Goal: Transaction & Acquisition: Purchase product/service

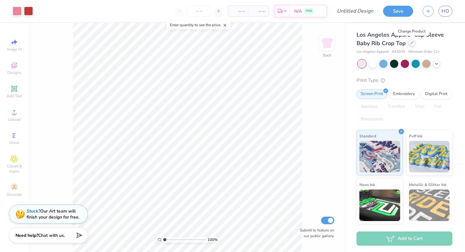
click at [413, 44] on icon at bounding box center [411, 42] width 3 height 3
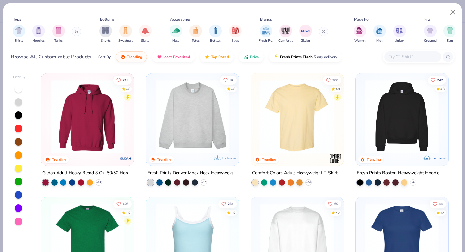
click at [191, 136] on img at bounding box center [192, 117] width 80 height 74
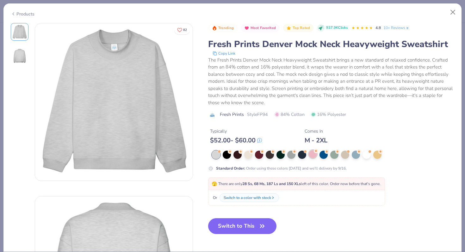
click at [313, 154] on div at bounding box center [313, 154] width 8 height 8
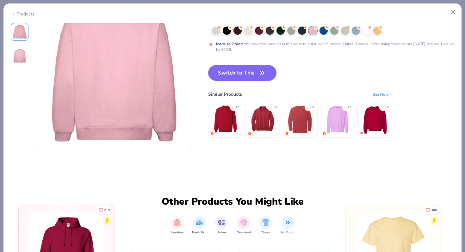
scroll to position [204, 0]
click at [256, 76] on button "Switch to This" at bounding box center [242, 73] width 69 height 16
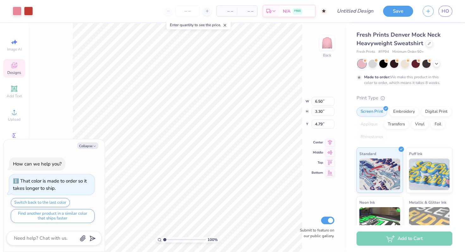
type textarea "x"
type input "1.99"
click at [331, 93] on input "6.51" at bounding box center [323, 94] width 23 height 9
type input "6.52"
click at [331, 93] on input "6.52" at bounding box center [323, 94] width 23 height 9
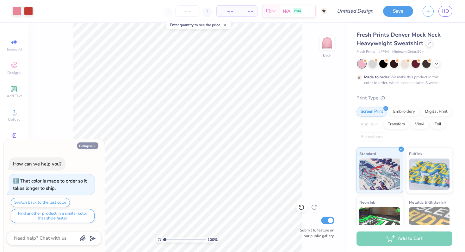
click at [87, 145] on button "Collapse" at bounding box center [87, 146] width 21 height 7
type textarea "x"
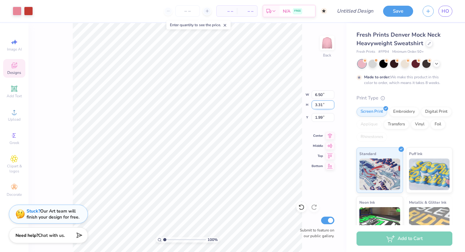
click at [332, 103] on input "3.31" at bounding box center [323, 105] width 23 height 9
click at [332, 103] on input "3.32" at bounding box center [323, 105] width 23 height 9
type input "3.33"
click at [332, 103] on input "3.33" at bounding box center [323, 105] width 23 height 9
type input "6.56"
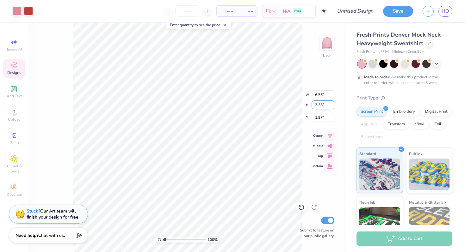
type input "2.49"
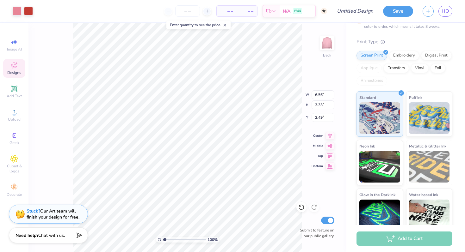
scroll to position [65, 0]
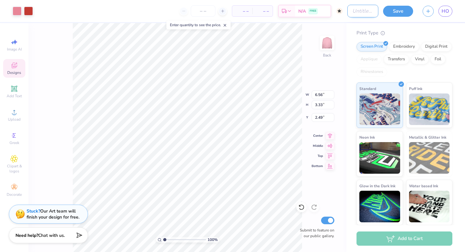
click at [355, 6] on input "Design Title" at bounding box center [362, 11] width 31 height 13
type input "Mock Neck"
click at [402, 9] on button "Save" at bounding box center [398, 10] width 30 height 11
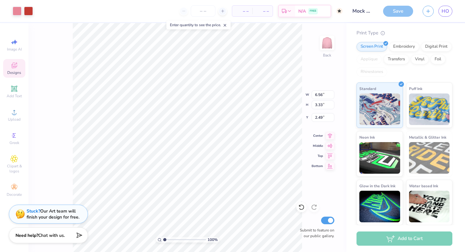
click at [240, 13] on span "– –" at bounding box center [242, 11] width 13 height 7
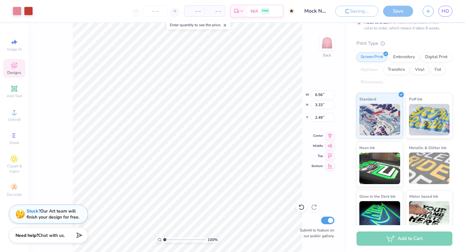
scroll to position [76, 0]
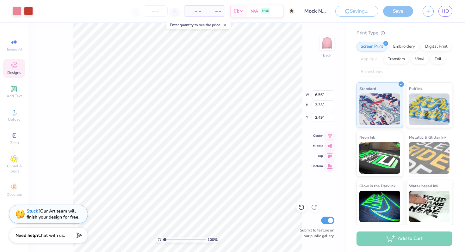
click at [194, 11] on span "– –" at bounding box center [194, 11] width 13 height 7
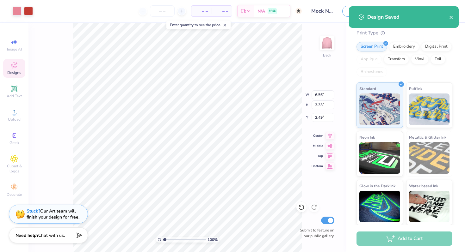
click at [200, 12] on span "– –" at bounding box center [201, 11] width 13 height 7
click at [200, 11] on span "– –" at bounding box center [201, 11] width 13 height 7
click at [159, 9] on input "number" at bounding box center [162, 10] width 25 height 11
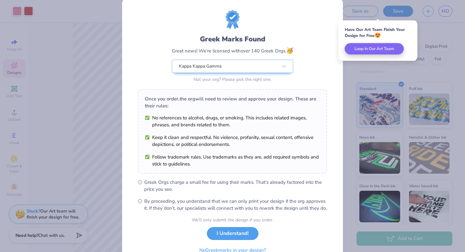
scroll to position [25, 0]
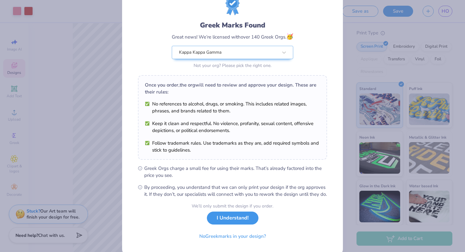
click at [238, 225] on button "I Understand!" at bounding box center [233, 218] width 52 height 13
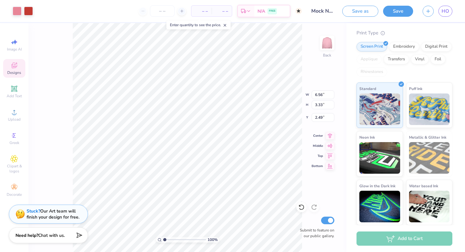
scroll to position [0, 0]
type input "50"
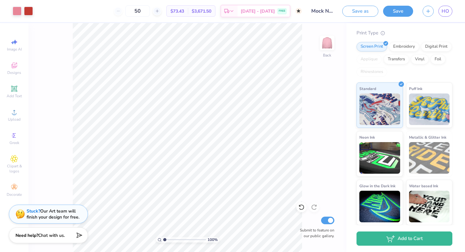
click at [184, 9] on span "$73.43" at bounding box center [177, 11] width 14 height 7
click at [256, 12] on span "Oct 24 - 27" at bounding box center [258, 12] width 34 height 7
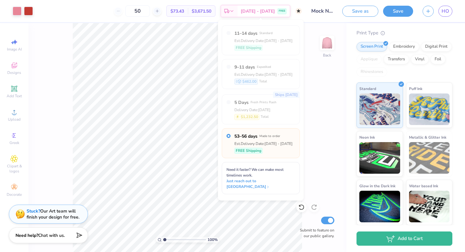
click at [329, 75] on div "100 % Back Submit to feature on our public gallery." at bounding box center [187, 137] width 318 height 229
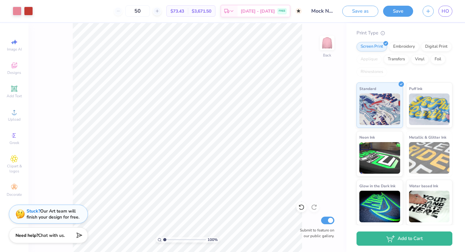
click at [181, 13] on span "$73.43" at bounding box center [177, 11] width 14 height 7
click at [20, 12] on div at bounding box center [17, 10] width 9 height 9
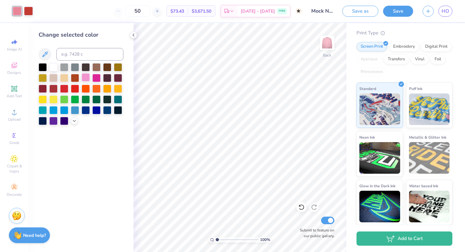
click at [86, 78] on div at bounding box center [86, 77] width 8 height 8
click at [53, 69] on div at bounding box center [53, 67] width 8 height 8
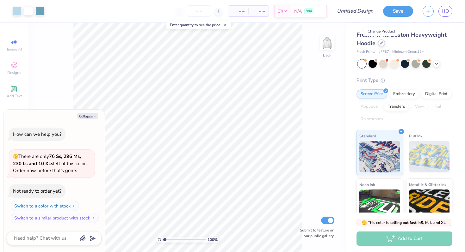
click at [381, 43] on icon at bounding box center [381, 43] width 3 height 3
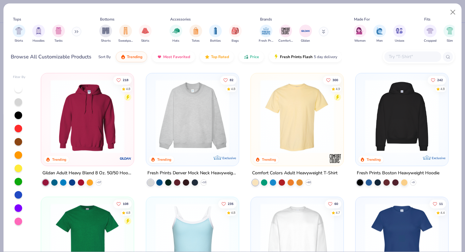
click at [180, 124] on img at bounding box center [192, 117] width 80 height 74
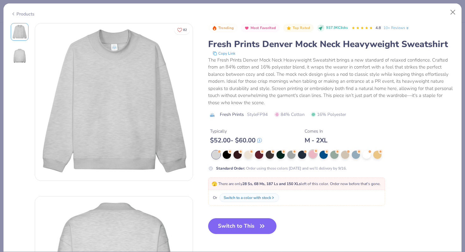
click at [314, 155] on div at bounding box center [313, 154] width 8 height 8
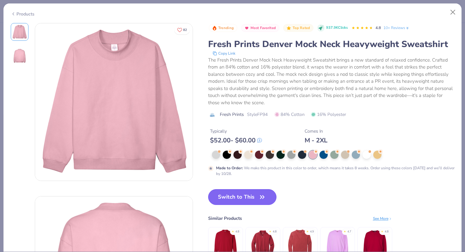
click at [248, 198] on button "Switch to This" at bounding box center [242, 197] width 69 height 16
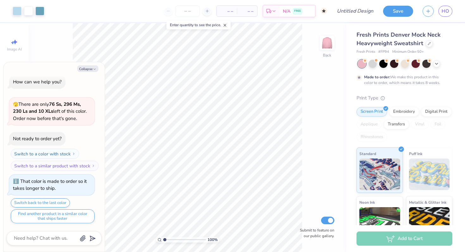
type textarea "x"
click at [187, 4] on div "– – Per Item – – Total Est. Delivery N/A FREE" at bounding box center [188, 11] width 278 height 22
click at [187, 6] on input "number" at bounding box center [187, 10] width 25 height 11
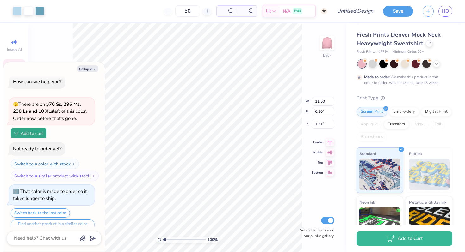
type input "50"
click at [83, 67] on button "Collapse" at bounding box center [87, 68] width 21 height 7
type textarea "x"
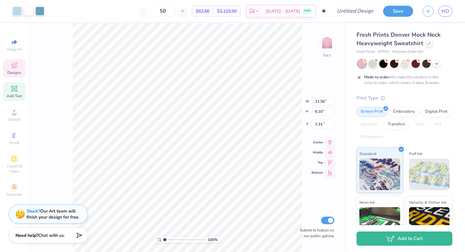
click at [13, 94] on span "Add Text" at bounding box center [14, 96] width 15 height 5
type input "5.84"
type input "1.69"
type input "9.15"
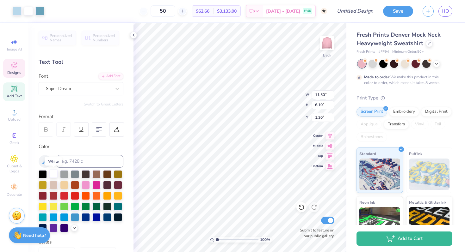
click at [50, 173] on div at bounding box center [53, 174] width 8 height 8
click at [133, 35] on polyline at bounding box center [133, 35] width 1 height 3
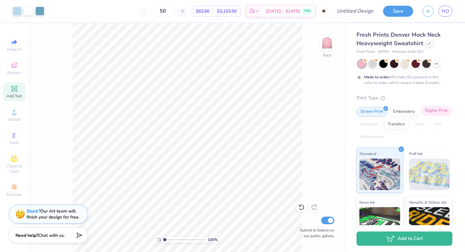
click at [430, 109] on div "Digital Print" at bounding box center [436, 110] width 31 height 9
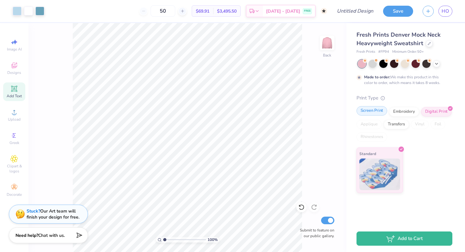
click at [371, 112] on div "Screen Print" at bounding box center [371, 110] width 31 height 9
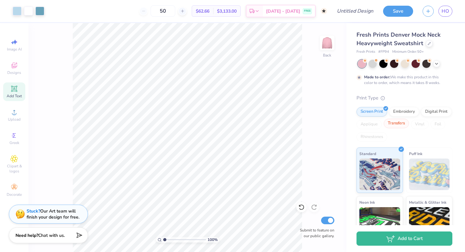
click at [396, 126] on div "Transfers" at bounding box center [396, 123] width 25 height 9
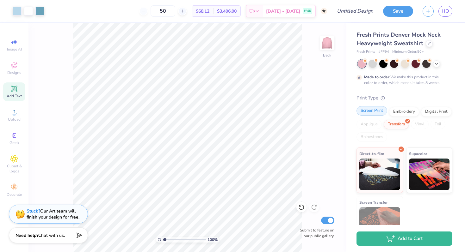
click at [372, 114] on div "Screen Print" at bounding box center [371, 110] width 31 height 9
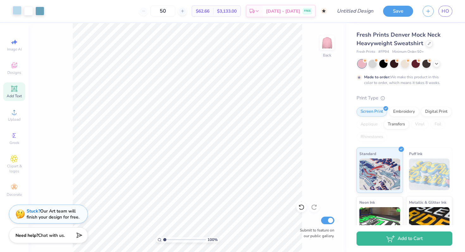
click at [15, 12] on div at bounding box center [17, 10] width 9 height 9
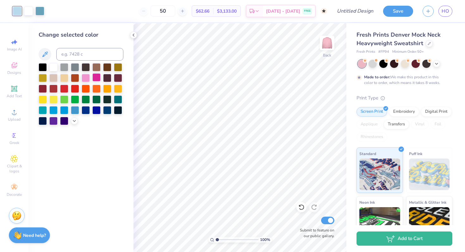
click at [96, 76] on div at bounding box center [96, 77] width 8 height 8
click at [86, 79] on div at bounding box center [86, 77] width 8 height 8
click at [28, 11] on div at bounding box center [28, 10] width 9 height 9
click at [54, 66] on div at bounding box center [53, 67] width 8 height 8
type input "1.77"
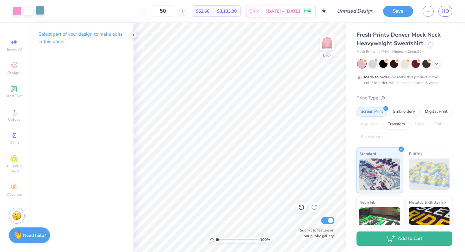
click at [37, 11] on div at bounding box center [39, 10] width 9 height 9
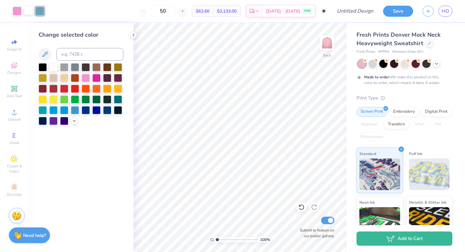
click at [26, 12] on div at bounding box center [28, 10] width 9 height 9
click at [16, 10] on div at bounding box center [17, 10] width 9 height 9
click at [87, 76] on div at bounding box center [86, 77] width 8 height 8
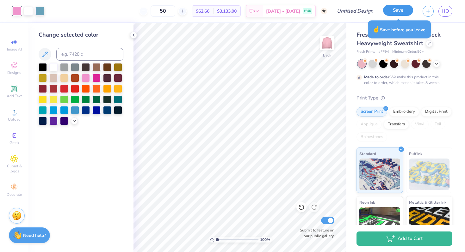
click at [403, 6] on button "Save" at bounding box center [398, 10] width 30 height 11
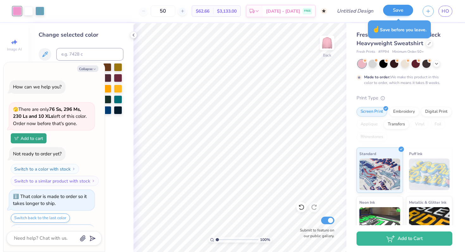
scroll to position [33, 0]
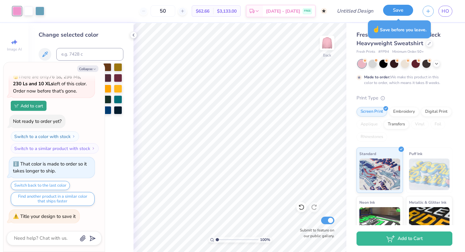
click at [399, 15] on button "Save" at bounding box center [398, 10] width 30 height 11
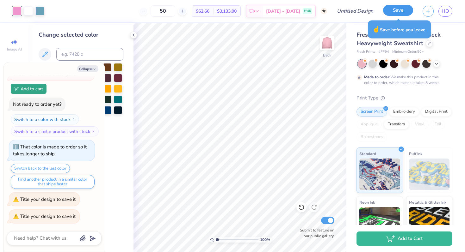
click at [397, 10] on button "Save" at bounding box center [398, 10] width 30 height 11
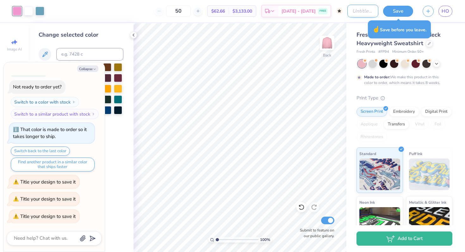
type textarea "x"
click at [350, 9] on input "Design Title" at bounding box center [362, 11] width 31 height 13
type input "p"
type textarea "x"
type input "po"
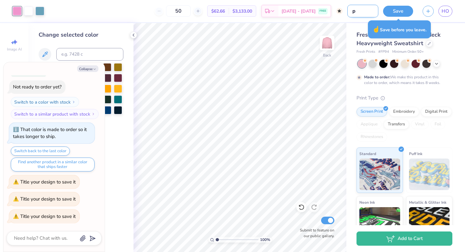
type textarea "x"
type input "pol"
type textarea "x"
type input "polk"
type textarea "x"
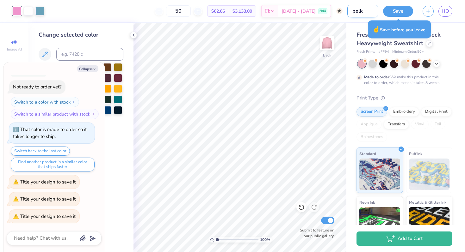
type input "polka"
type textarea "x"
type input "polka"
type textarea "x"
type input "polka d"
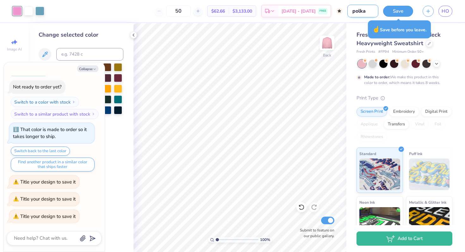
type textarea "x"
type input "polka do"
type textarea "x"
type input "polka dot"
type textarea "x"
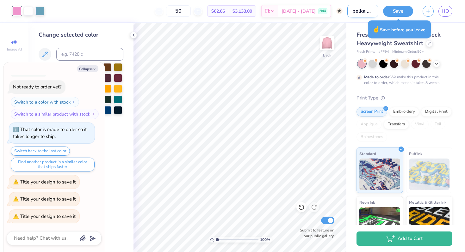
scroll to position [0, 1]
type input "polka dot"
click at [407, 11] on button "Save" at bounding box center [398, 10] width 30 height 11
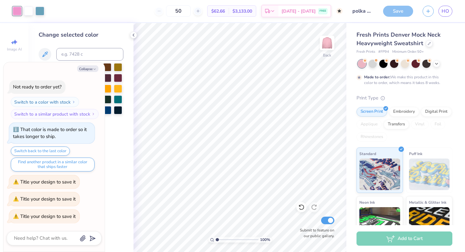
click at [398, 12] on div "Save" at bounding box center [398, 11] width 30 height 11
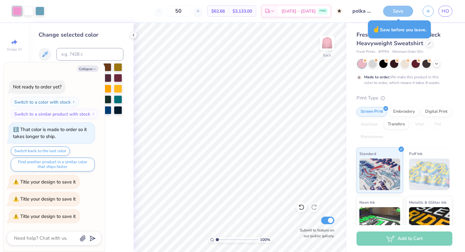
type textarea "x"
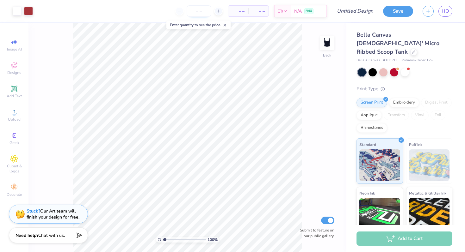
click at [200, 11] on input "number" at bounding box center [199, 10] width 25 height 11
click at [412, 50] on icon at bounding box center [413, 51] width 3 height 3
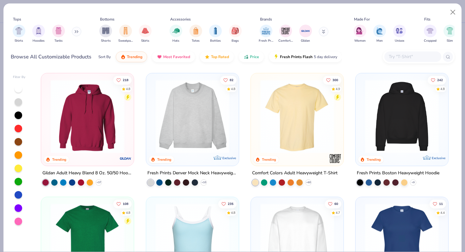
click at [229, 108] on img at bounding box center [192, 117] width 80 height 74
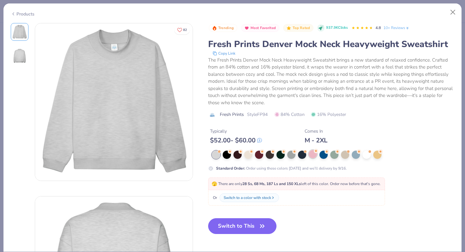
click at [311, 157] on div at bounding box center [313, 154] width 8 height 8
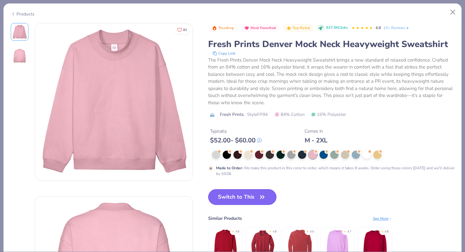
click at [245, 198] on button "Switch to This" at bounding box center [242, 197] width 69 height 16
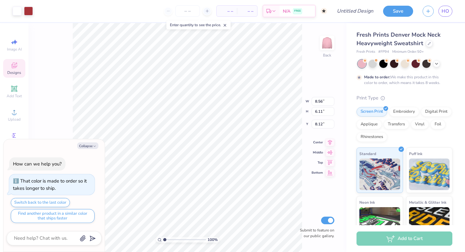
type textarea "x"
type input "1.60"
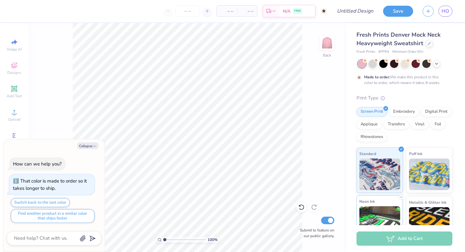
scroll to position [65, 0]
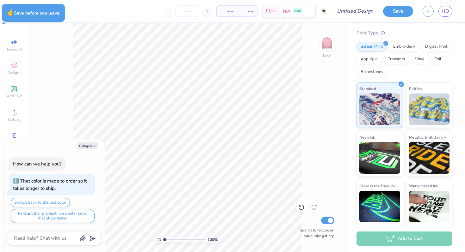
type textarea "x"
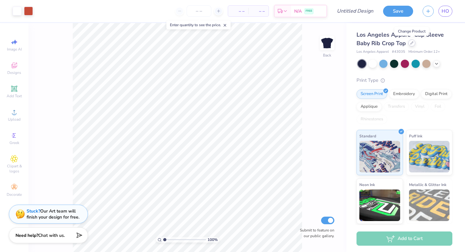
click at [411, 42] on icon at bounding box center [411, 42] width 3 height 3
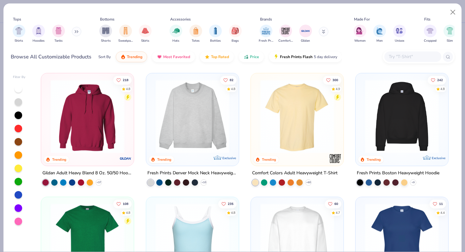
click at [216, 115] on img at bounding box center [192, 117] width 80 height 74
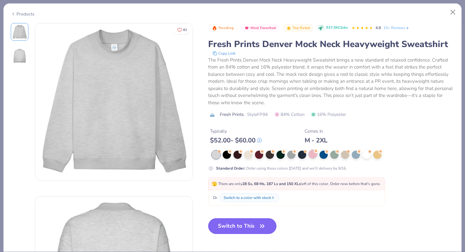
click at [312, 156] on div at bounding box center [313, 154] width 8 height 8
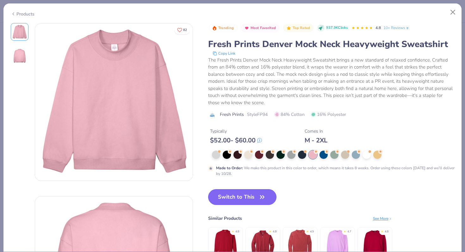
click at [251, 195] on button "Switch to This" at bounding box center [242, 197] width 69 height 16
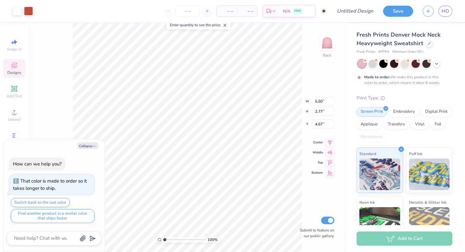
type textarea "x"
type input "3.00"
click at [92, 143] on button "Collapse" at bounding box center [87, 146] width 21 height 7
type textarea "x"
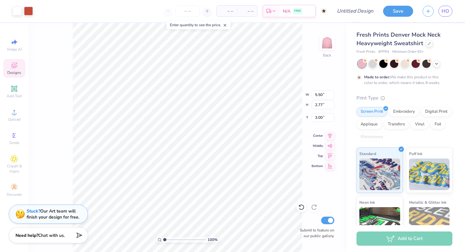
type input "8.51"
type input "4.29"
click at [188, 14] on input "number" at bounding box center [187, 10] width 25 height 11
type input "50"
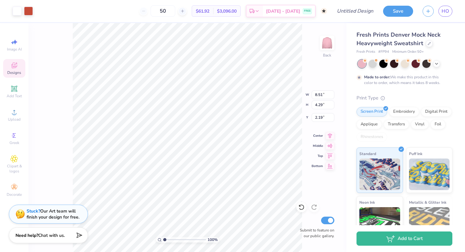
type input "2.19"
type input "9.50"
type input "4.79"
type input "1.97"
type input "1.94"
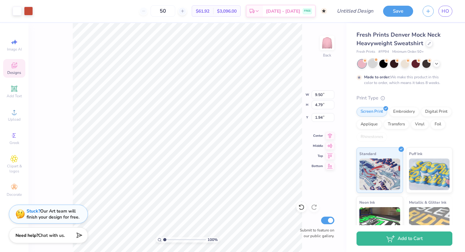
click at [374, 60] on div at bounding box center [372, 63] width 8 height 8
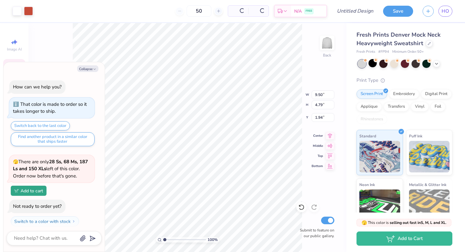
scroll to position [146, 0]
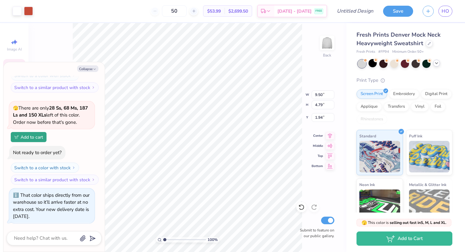
click at [438, 63] on icon at bounding box center [436, 63] width 5 height 5
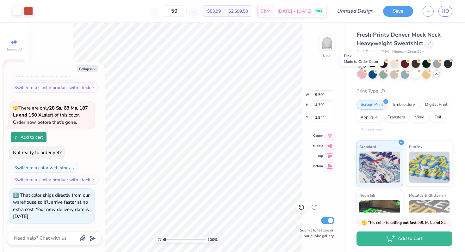
click at [362, 75] on div at bounding box center [362, 74] width 8 height 8
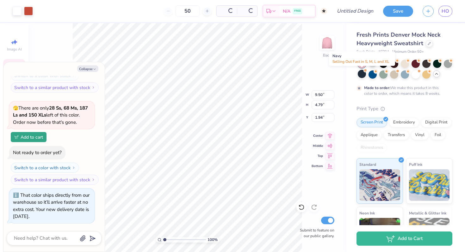
scroll to position [206, 0]
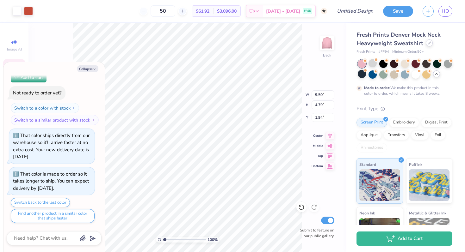
click at [429, 44] on icon at bounding box center [429, 42] width 3 height 3
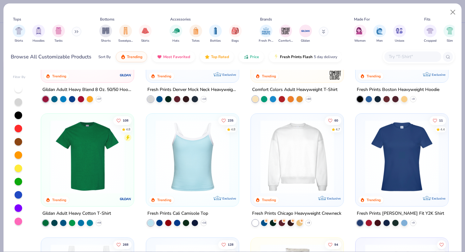
scroll to position [85, 0]
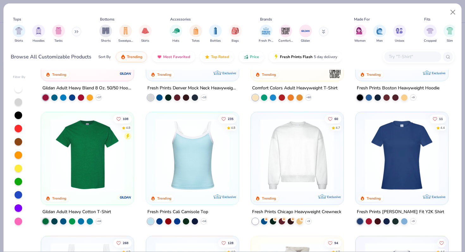
click at [287, 158] on img at bounding box center [297, 156] width 80 height 74
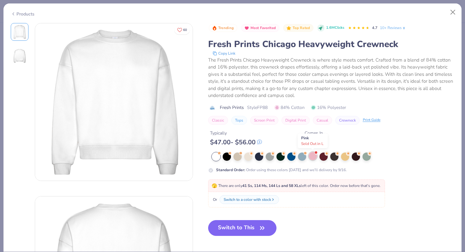
click at [309, 157] on div at bounding box center [313, 156] width 8 height 8
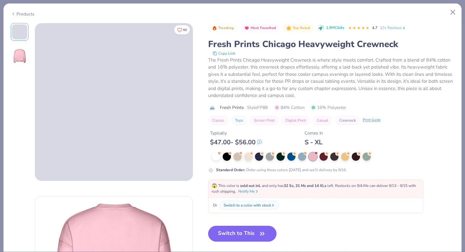
click at [245, 232] on button "Switch to This" at bounding box center [242, 234] width 69 height 16
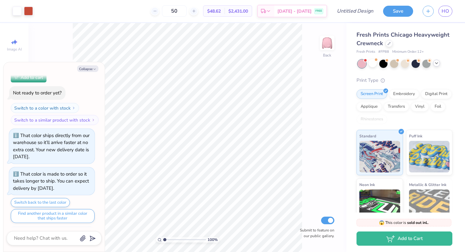
scroll to position [244, 0]
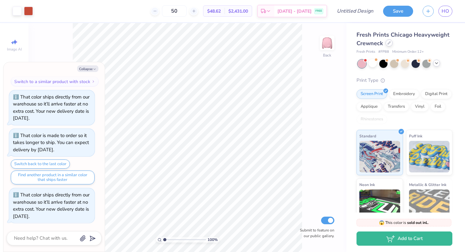
click at [389, 42] on icon at bounding box center [388, 42] width 3 height 3
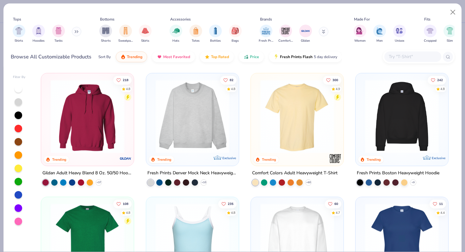
click at [391, 123] on img at bounding box center [402, 117] width 80 height 74
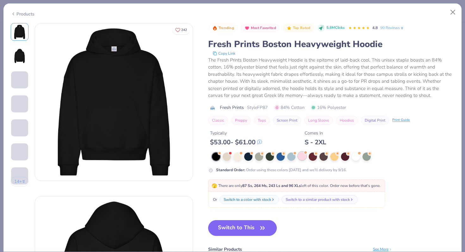
click at [299, 159] on div at bounding box center [302, 156] width 8 height 8
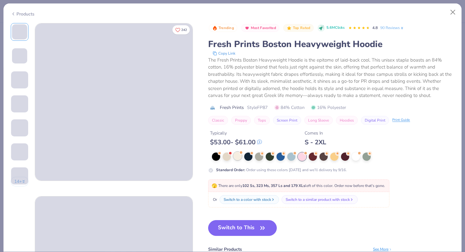
click at [236, 157] on div at bounding box center [237, 156] width 8 height 8
click at [358, 157] on div at bounding box center [356, 156] width 8 height 8
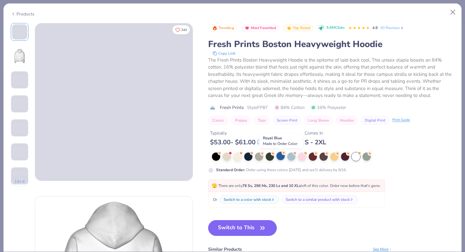
click at [280, 158] on div at bounding box center [280, 156] width 8 height 8
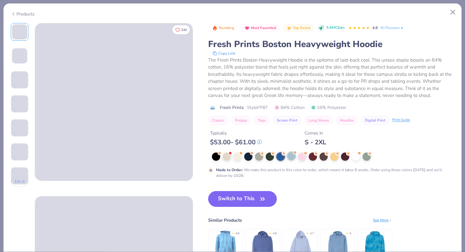
click at [295, 158] on div at bounding box center [291, 156] width 8 height 8
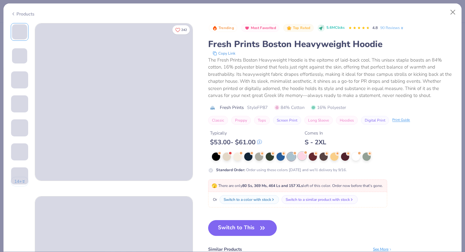
click at [305, 158] on div at bounding box center [302, 156] width 8 height 8
click at [238, 225] on button "Switch to This" at bounding box center [242, 228] width 69 height 16
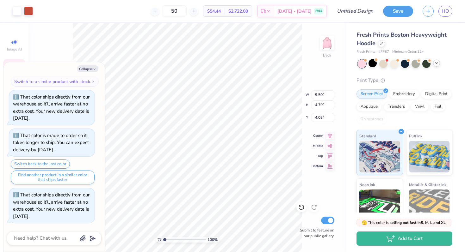
type textarea "x"
type input "10.28"
type input "5.18"
type textarea "x"
type input "3.37"
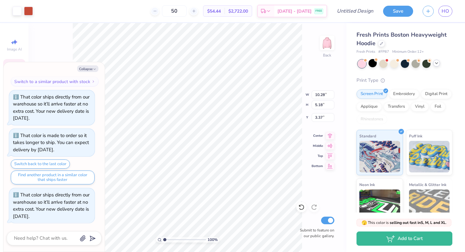
type textarea "x"
type input "3.00"
type textarea "x"
type input "11.12"
type input "5.60"
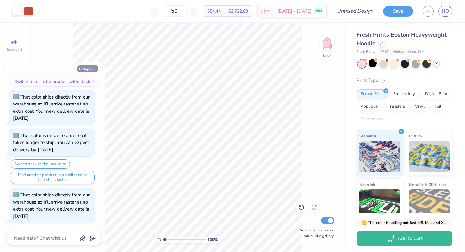
click at [87, 67] on button "Collapse" at bounding box center [87, 68] width 21 height 7
type textarea "x"
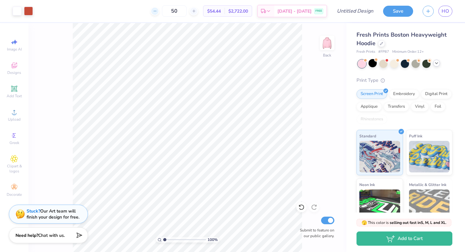
click at [159, 9] on div at bounding box center [155, 11] width 9 height 9
click at [187, 12] on input "49" at bounding box center [174, 10] width 25 height 11
type input "4"
type input "35"
type input "11.87"
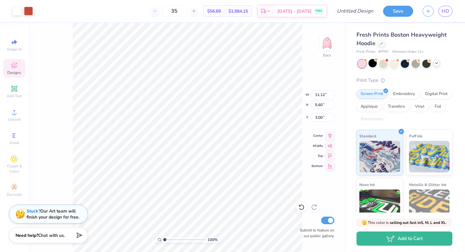
type input "5.98"
click at [187, 10] on input "35" at bounding box center [174, 10] width 25 height 11
type input "37"
click at [310, 100] on div "100 % Back Submit to feature on our public gallery." at bounding box center [187, 137] width 318 height 229
type input "12.18"
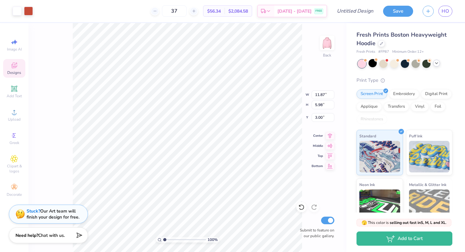
type input "6.14"
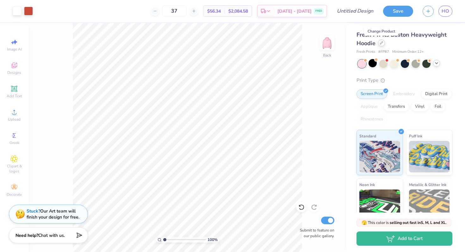
click at [383, 43] on div at bounding box center [381, 43] width 7 height 7
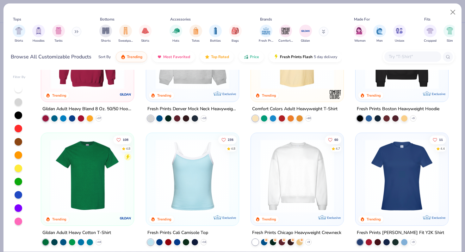
scroll to position [66, 0]
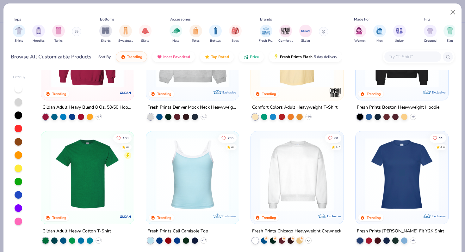
click at [310, 239] on icon at bounding box center [308, 240] width 5 height 5
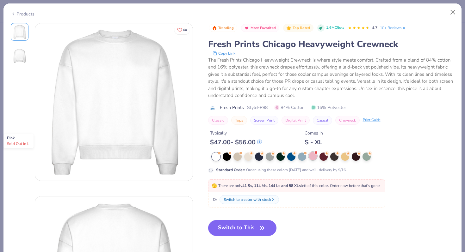
click at [316, 151] on span at bounding box center [315, 152] width 3 height 3
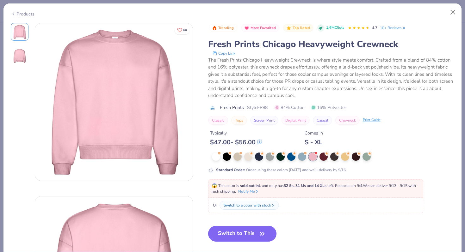
click at [250, 232] on button "Switch to This" at bounding box center [242, 234] width 69 height 16
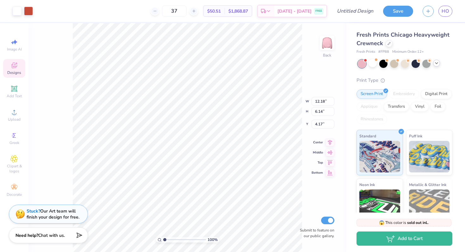
type input "3.63"
type input "3.00"
click at [389, 44] on icon at bounding box center [388, 42] width 3 height 3
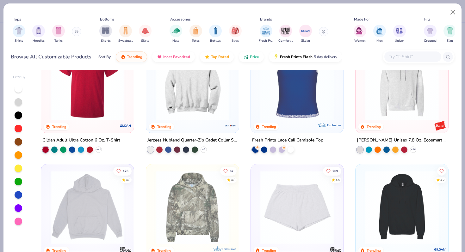
scroll to position [958, 0]
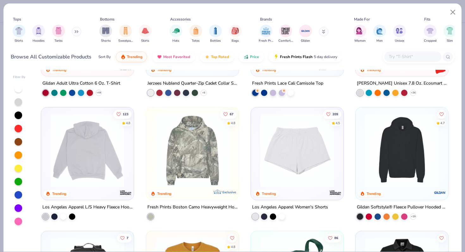
click at [85, 168] on div at bounding box center [87, 151] width 240 height 74
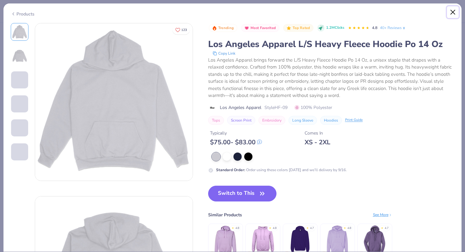
click at [452, 11] on button "Close" at bounding box center [453, 12] width 12 height 12
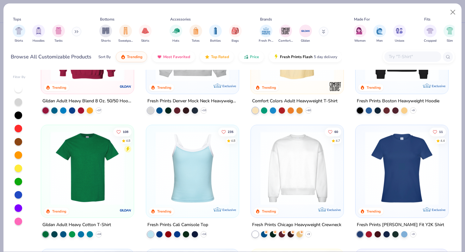
scroll to position [54, 0]
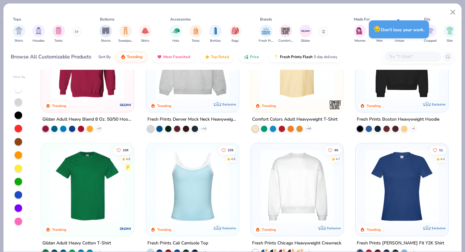
click at [396, 96] on img at bounding box center [402, 63] width 80 height 74
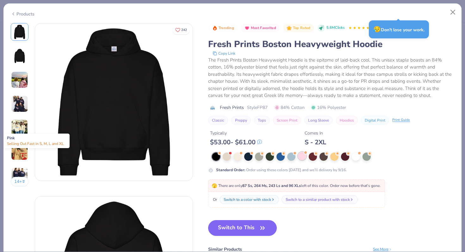
click at [301, 154] on div at bounding box center [302, 156] width 8 height 8
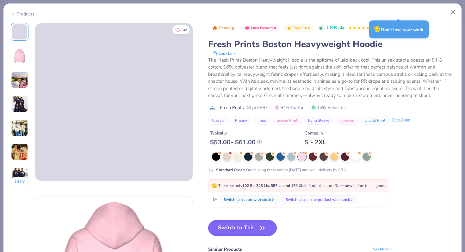
click at [264, 228] on icon "button" at bounding box center [263, 228] width 4 height 3
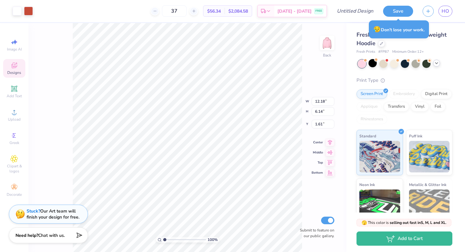
type input "2.18"
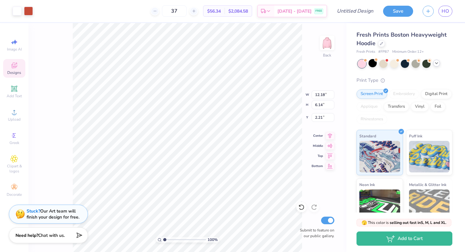
type input "2.21"
type input "2.48"
type input "3.00"
click at [187, 10] on input "37" at bounding box center [174, 10] width 25 height 11
type input "35"
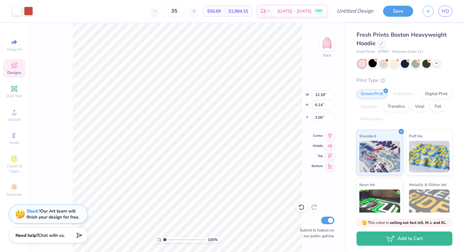
type input "13.14"
type input "6.62"
type input "12.36"
type input "6.23"
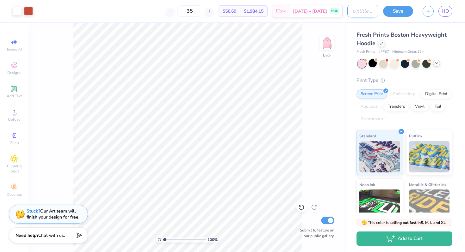
click at [354, 11] on input "Design Title" at bounding box center [362, 11] width 31 height 13
type input "FINAL scholar dinner sweatshirt"
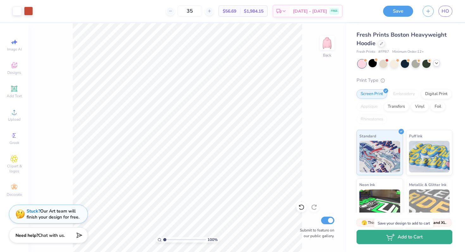
click at [386, 239] on icon "button" at bounding box center [390, 237] width 9 height 7
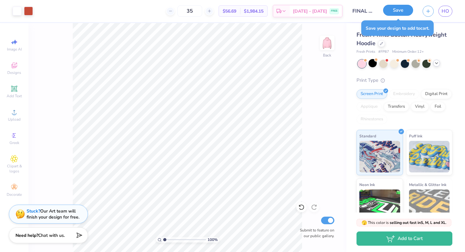
click at [394, 10] on button "Save" at bounding box center [398, 10] width 30 height 11
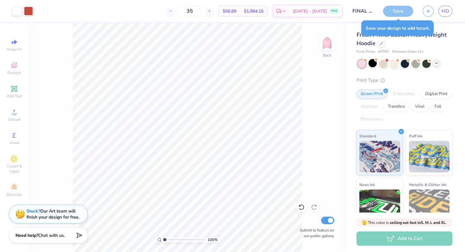
click at [387, 10] on div "Save" at bounding box center [398, 11] width 30 height 11
click at [333, 23] on div "100 % Back Submit to feature on our public gallery." at bounding box center [187, 137] width 318 height 229
click at [399, 8] on div "Save" at bounding box center [398, 11] width 30 height 11
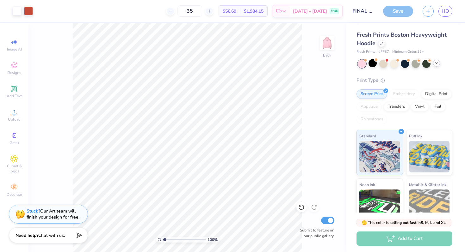
click at [397, 12] on div "Save" at bounding box center [398, 11] width 30 height 11
click at [213, 15] on div "35" at bounding box center [189, 10] width 47 height 11
click at [307, 11] on span "[DATE] - [DATE]" at bounding box center [310, 12] width 34 height 7
click at [321, 153] on div "100 % Back Submit to feature on our public gallery." at bounding box center [187, 137] width 318 height 229
click at [392, 118] on div "Screen Print Embroidery Digital Print Applique Transfers Vinyl Foil Rhinestones" at bounding box center [404, 107] width 96 height 35
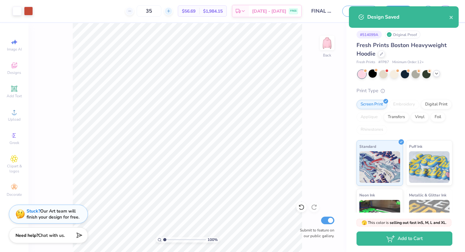
click at [173, 10] on div at bounding box center [168, 11] width 9 height 9
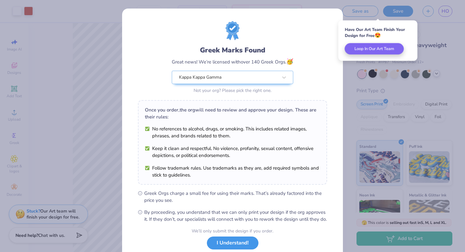
click at [235, 250] on button "I Understand!" at bounding box center [233, 243] width 52 height 13
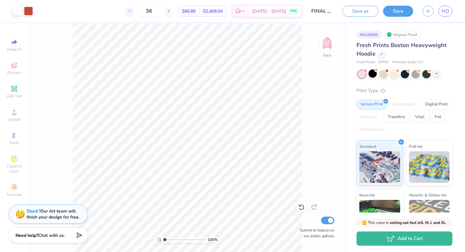
click at [132, 10] on icon at bounding box center [129, 11] width 4 height 4
click at [132, 9] on icon at bounding box center [129, 11] width 4 height 4
click at [161, 13] on input "34" at bounding box center [149, 10] width 25 height 11
type input "3"
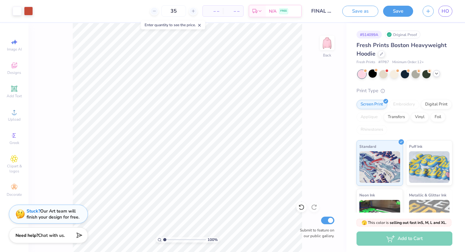
type input "35"
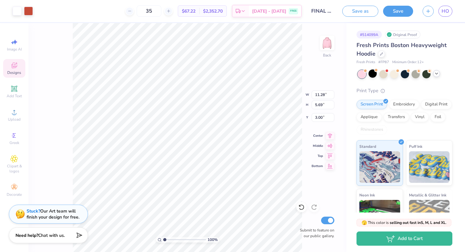
type input "11.28"
type input "5.69"
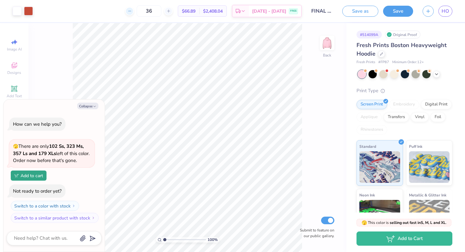
click at [134, 11] on div at bounding box center [129, 11] width 9 height 9
click at [172, 12] on div at bounding box center [168, 11] width 9 height 9
click at [172, 12] on input "37" at bounding box center [173, 10] width 25 height 11
click at [132, 11] on icon at bounding box center [129, 11] width 4 height 4
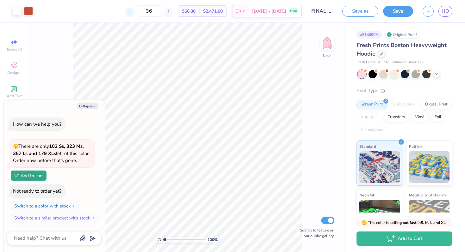
click at [132, 11] on icon at bounding box center [129, 11] width 4 height 4
type input "35"
click at [88, 108] on button "Collapse" at bounding box center [87, 106] width 21 height 7
type textarea "x"
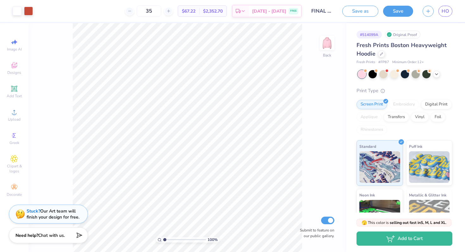
click at [406, 33] on div "Original Proof" at bounding box center [402, 35] width 35 height 8
click at [436, 76] on icon at bounding box center [436, 73] width 5 height 5
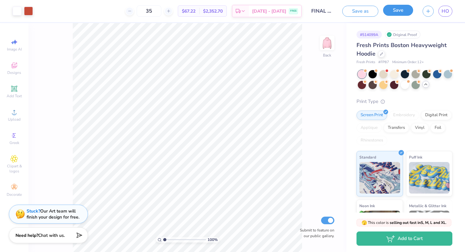
click at [393, 9] on button "Save" at bounding box center [398, 10] width 30 height 11
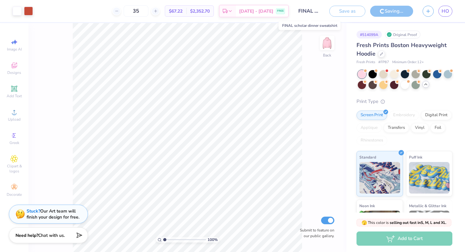
click at [311, 14] on input "FINAL scholar dinner sweatshirt" at bounding box center [309, 11] width 31 height 13
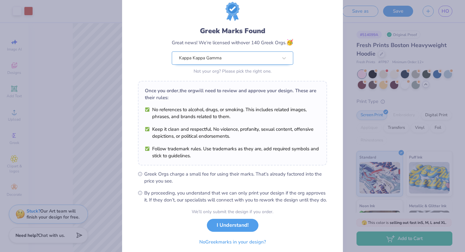
scroll to position [17, 0]
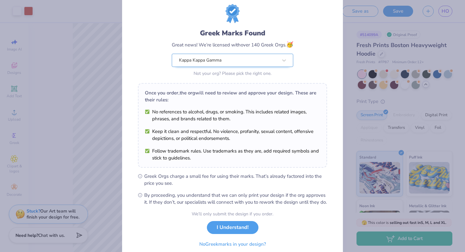
click at [246, 59] on div "Greek Marks Found Great news! We’re licensed with over 140 Greek Orgs. 🥳 Kappa …" at bounding box center [232, 53] width 121 height 50
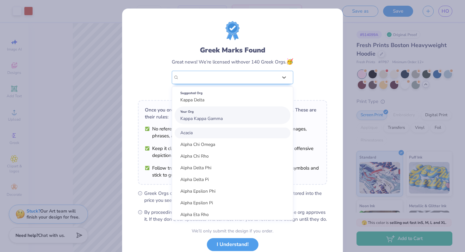
click at [243, 117] on div "Your Org Kappa Kappa Gamma" at bounding box center [233, 116] width 116 height 18
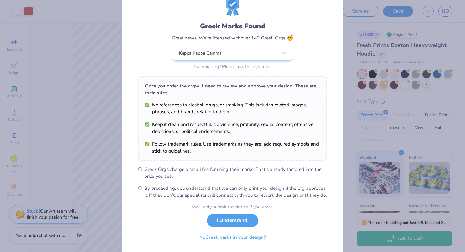
scroll to position [25, 0]
click at [218, 225] on button "I Understand!" at bounding box center [233, 218] width 52 height 13
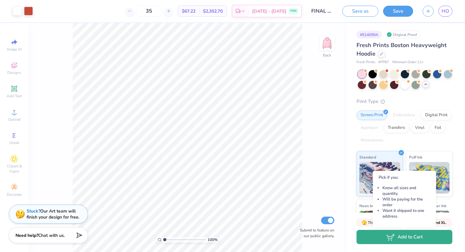
click at [390, 241] on icon "button" at bounding box center [390, 237] width 9 height 7
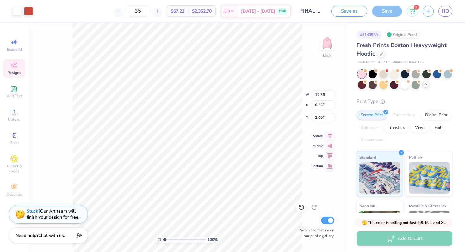
type input "10.42"
type input "5.25"
click at [30, 9] on div at bounding box center [28, 10] width 9 height 9
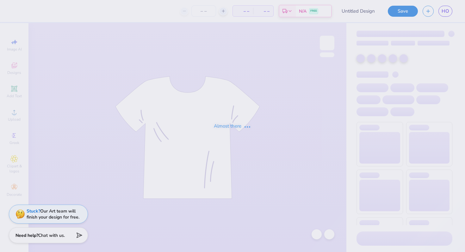
type input "FINAL scholar dinner sweatshirt"
type input "35"
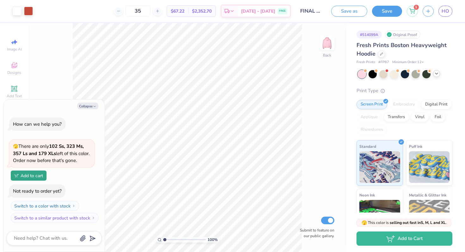
click at [437, 75] on icon at bounding box center [436, 73] width 5 height 5
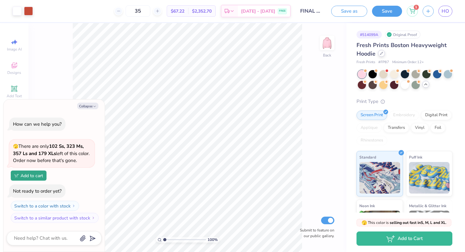
click at [383, 54] on div at bounding box center [381, 53] width 7 height 7
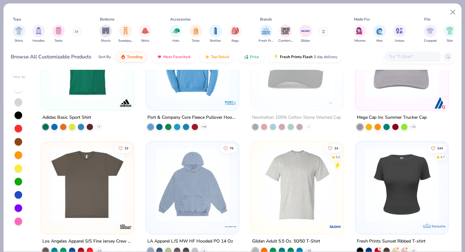
scroll to position [1819, 0]
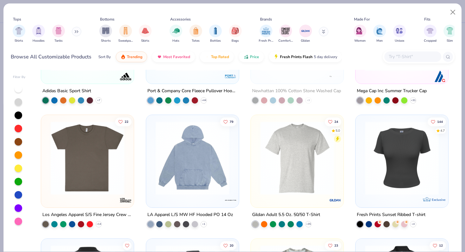
click at [214, 174] on img at bounding box center [192, 158] width 80 height 74
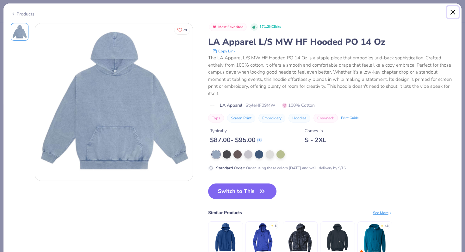
click at [453, 12] on button "Close" at bounding box center [453, 12] width 12 height 12
type textarea "x"
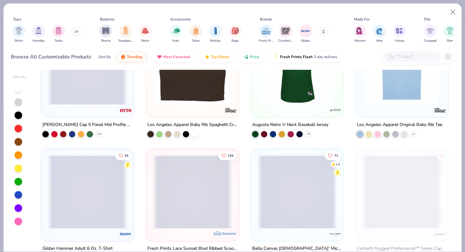
scroll to position [2300, 0]
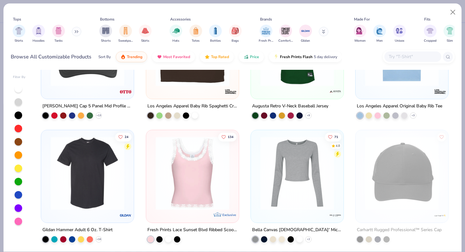
click at [411, 57] on input "text" at bounding box center [412, 56] width 49 height 7
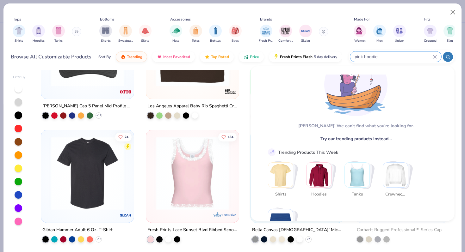
scroll to position [0, 0]
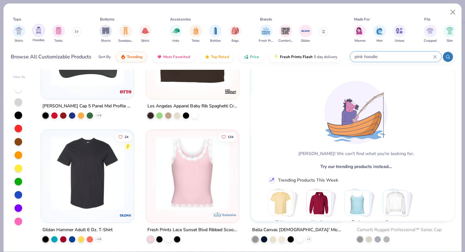
type input "pink hoodie"
click at [38, 28] on img "filter for Hoodies" at bounding box center [38, 30] width 7 height 7
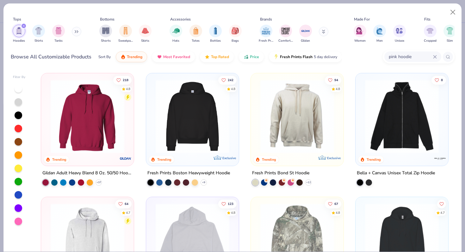
click at [204, 109] on img at bounding box center [192, 117] width 80 height 74
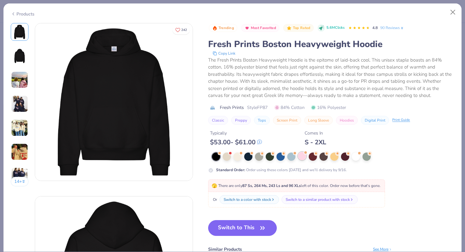
click at [305, 157] on div at bounding box center [302, 156] width 8 height 8
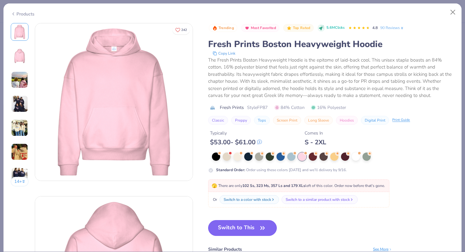
click at [256, 232] on button "Switch to This" at bounding box center [242, 228] width 69 height 16
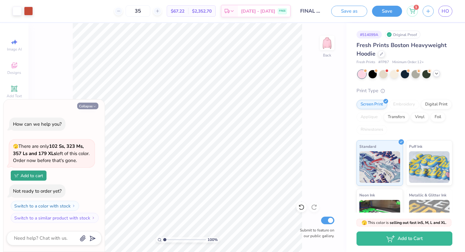
click at [89, 106] on button "Collapse" at bounding box center [87, 106] width 21 height 7
type textarea "x"
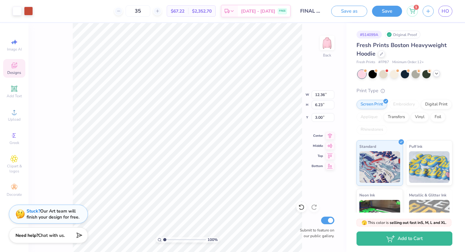
type input "12.30"
type input "6.20"
click at [309, 111] on div "100 % Back Submit to feature on our public gallery." at bounding box center [187, 137] width 318 height 229
click at [413, 13] on div "1" at bounding box center [412, 10] width 11 height 11
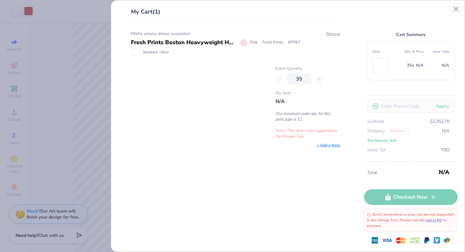
click at [323, 145] on div "+ Add a Note" at bounding box center [328, 146] width 23 height 6
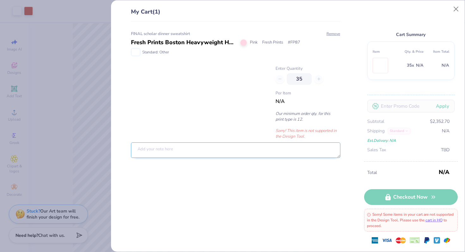
click at [255, 152] on textarea at bounding box center [235, 150] width 209 height 15
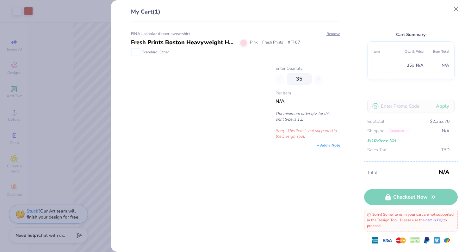
click at [328, 145] on div "+ Add a Note" at bounding box center [328, 146] width 23 height 6
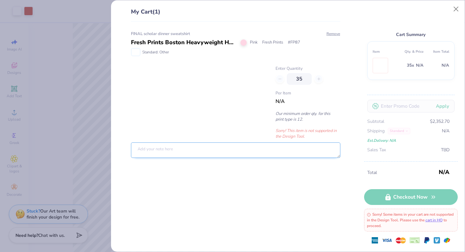
click at [175, 152] on textarea at bounding box center [235, 150] width 209 height 15
click at [152, 151] on textarea "7 XL, 20 L," at bounding box center [235, 150] width 209 height 15
click at [177, 149] on textarea "7 XL, 21 L," at bounding box center [235, 150] width 209 height 15
click at [139, 151] on textarea "7 XL, 21 L," at bounding box center [235, 150] width 209 height 15
click at [152, 150] on textarea "6 XL, 21 L," at bounding box center [235, 150] width 209 height 15
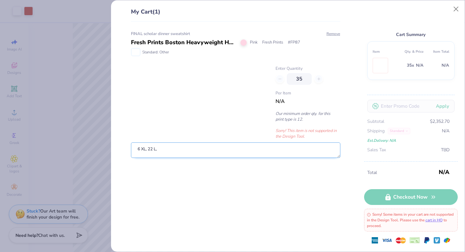
click at [184, 149] on textarea "6 XL, 22 L," at bounding box center [235, 150] width 209 height 15
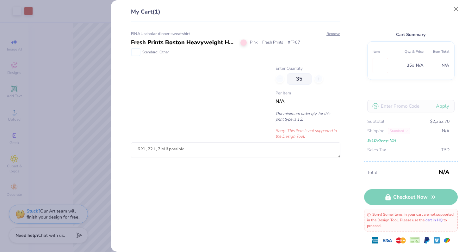
click at [313, 212] on div "FINAL scholar dinner sweatshirt Fresh Prints Boston Heavyweight Hoodie Pink Fre…" at bounding box center [233, 137] width 230 height 231
click at [235, 180] on div "FINAL scholar dinner sweatshirt Fresh Prints Boston Heavyweight Hoodie Pink Fre…" at bounding box center [233, 137] width 230 height 231
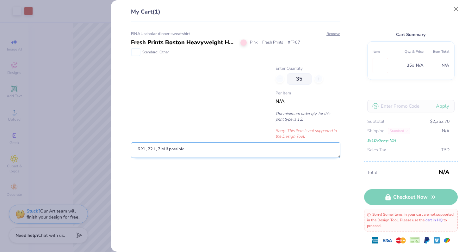
click at [233, 146] on textarea "6 XL, 22 L, 7 M if possible" at bounding box center [235, 150] width 209 height 15
type textarea "6 XL, 22 L, 7 M if possible"
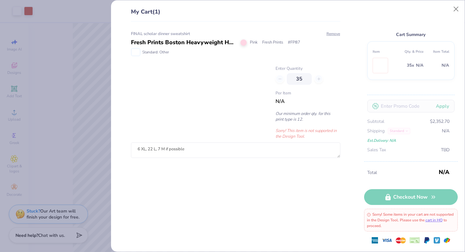
click at [193, 201] on div "FINAL scholar dinner sweatshirt Fresh Prints Boston Heavyweight Hoodie Pink Fre…" at bounding box center [233, 137] width 230 height 231
click at [135, 50] on img at bounding box center [136, 52] width 8 height 7
click at [442, 221] on link "cart in HQ" at bounding box center [433, 220] width 17 height 5
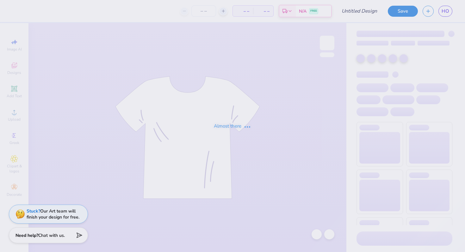
type input "FINAL scholar dinner sweatshirt"
type input "35"
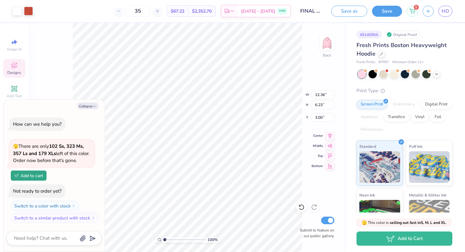
type textarea "x"
type input "11.98"
type input "6.04"
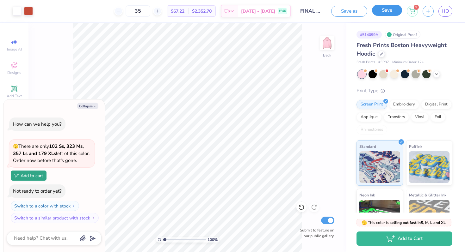
click at [395, 12] on button "Save" at bounding box center [387, 10] width 30 height 11
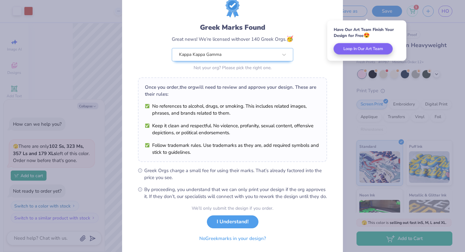
scroll to position [44, 0]
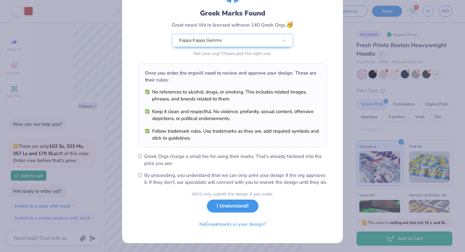
click at [235, 205] on button "I Understand!" at bounding box center [233, 206] width 52 height 13
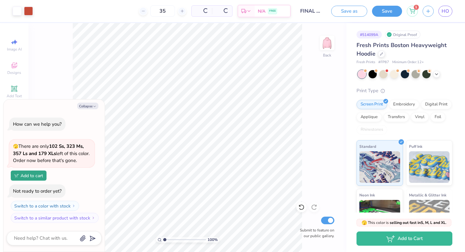
scroll to position [0, 0]
click at [96, 107] on icon "button" at bounding box center [95, 107] width 4 height 4
type textarea "x"
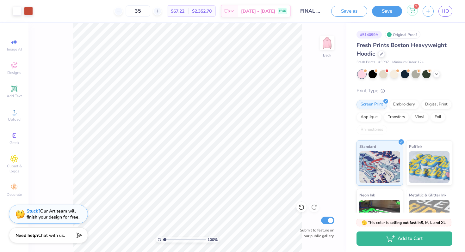
click at [416, 13] on div "1" at bounding box center [412, 10] width 11 height 11
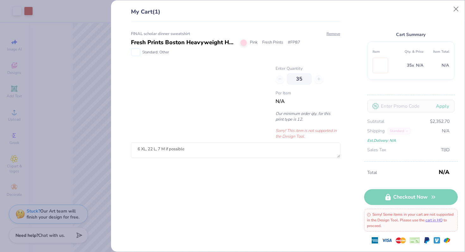
click at [392, 215] on div "Sorry! Some items in your cart are not supported in the Design Tool. Please use…" at bounding box center [411, 220] width 94 height 23
click at [442, 221] on link "cart in HQ" at bounding box center [433, 220] width 17 height 5
